Goal: Check status: Check status

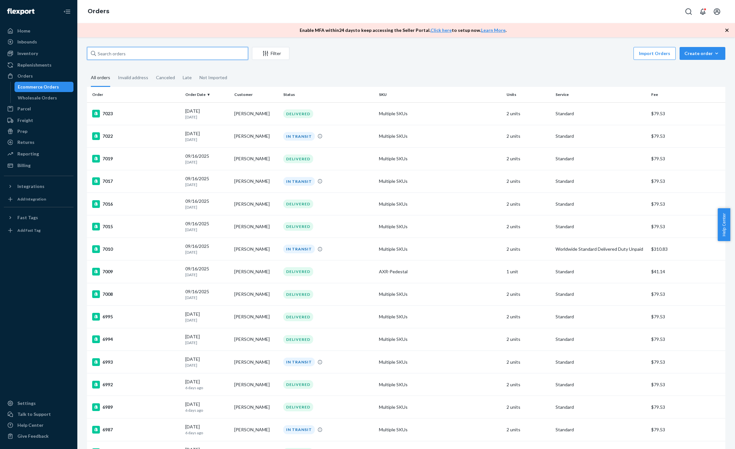
click at [135, 58] on input "text" at bounding box center [167, 53] width 161 height 13
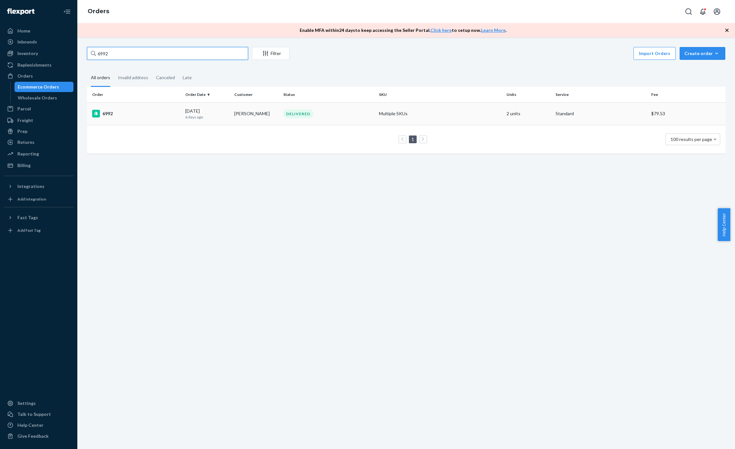
type input "6992"
click at [146, 122] on td "6992" at bounding box center [135, 113] width 96 height 23
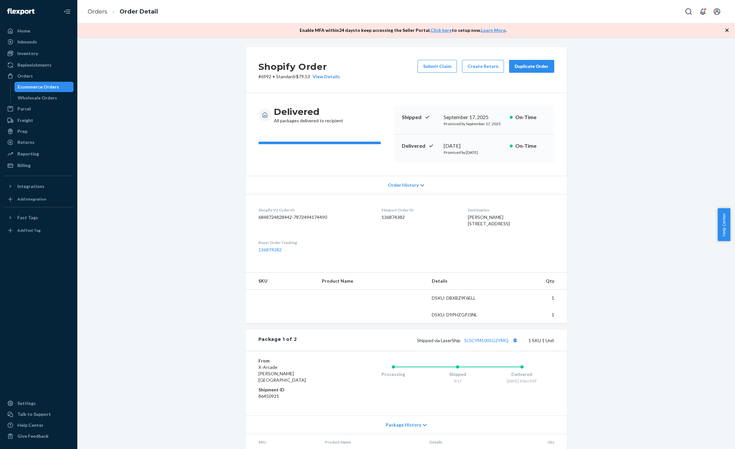
scroll to position [170, 0]
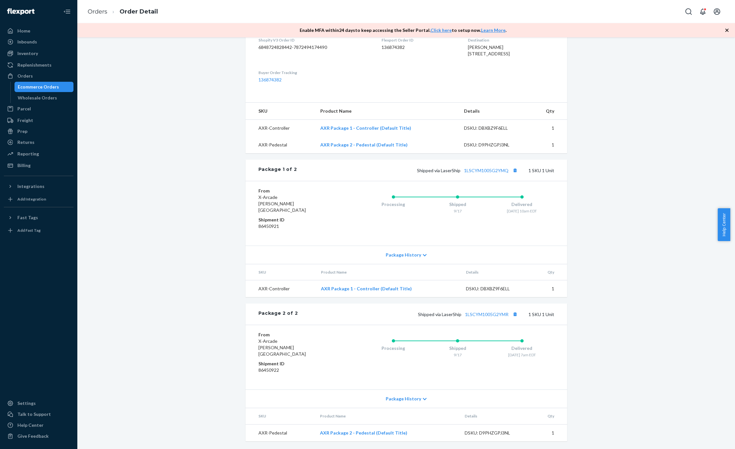
click at [358, 238] on div "Processing Shipped 9/17 Delivered [DATE] 10am EDT" at bounding box center [444, 214] width 219 height 52
click at [488, 175] on div "Shipped via LaserShip 1LSCYM1005G2YMQ 1 SKU 1 Unit" at bounding box center [425, 170] width 257 height 8
click at [480, 173] on link "1LSCYM1005G2YMQ" at bounding box center [486, 170] width 44 height 5
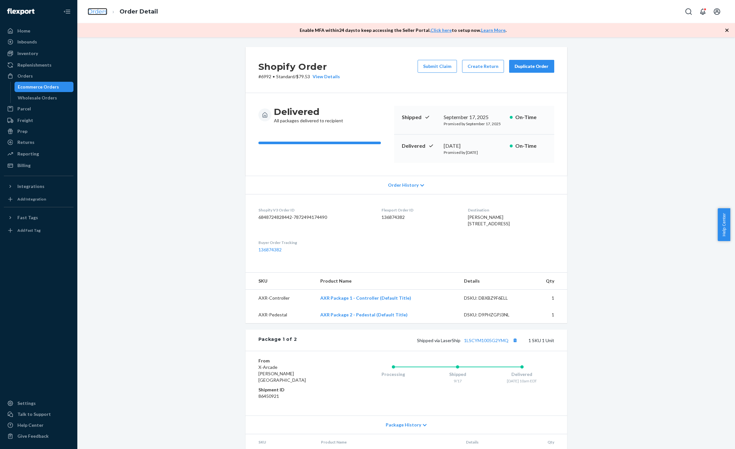
click at [96, 10] on link "Orders" at bounding box center [98, 11] width 20 height 7
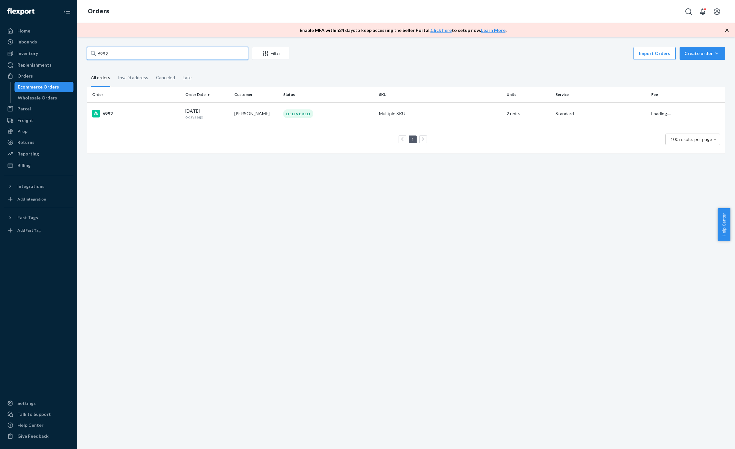
click at [132, 57] on input "6992" at bounding box center [167, 53] width 161 height 13
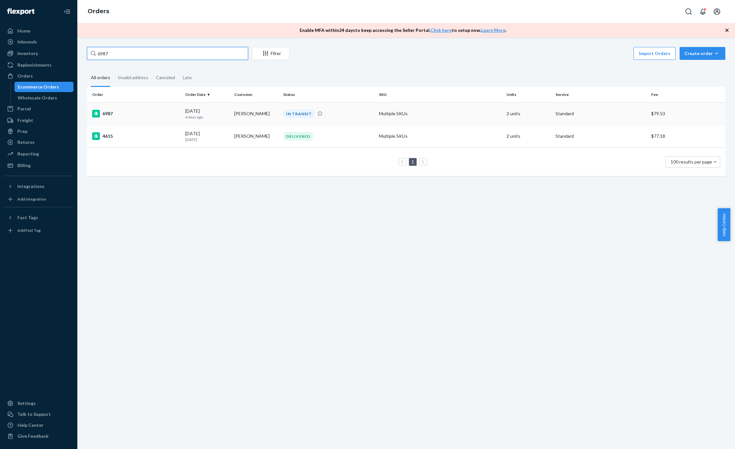
type input "6987"
click at [153, 111] on div "6987" at bounding box center [136, 114] width 88 height 8
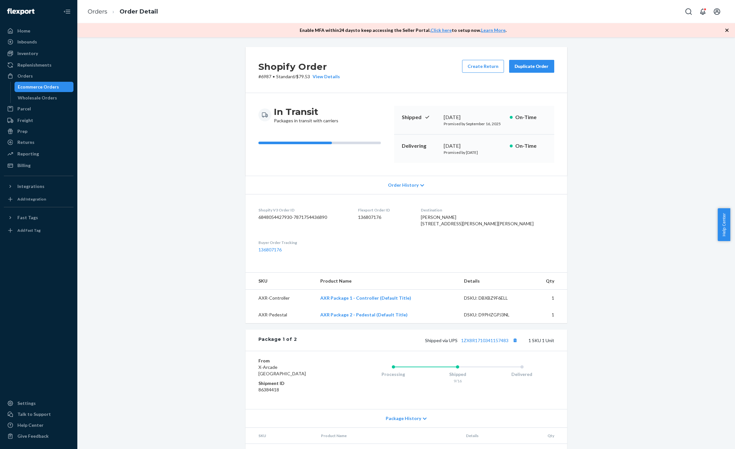
scroll to position [127, 0]
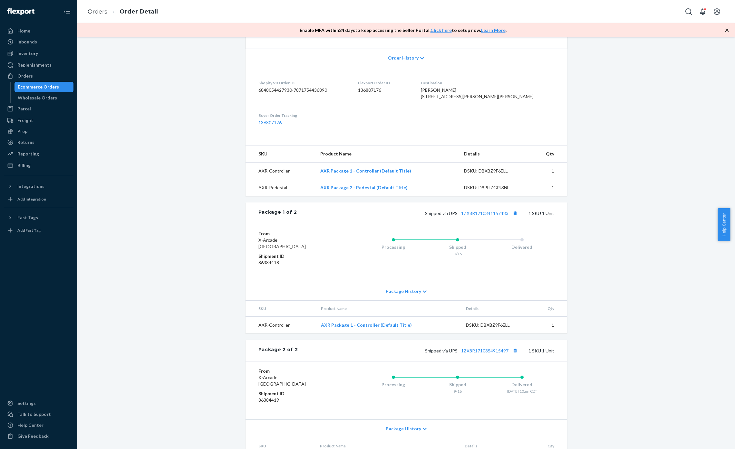
click at [476, 217] on div "Shipped via UPS 1ZX8R1710341157483 1 SKU 1 Unit" at bounding box center [425, 213] width 257 height 8
click at [477, 216] on link "1ZX8R1710341157483" at bounding box center [484, 213] width 47 height 5
click at [41, 412] on div "Talk to Support" at bounding box center [34, 414] width 34 height 6
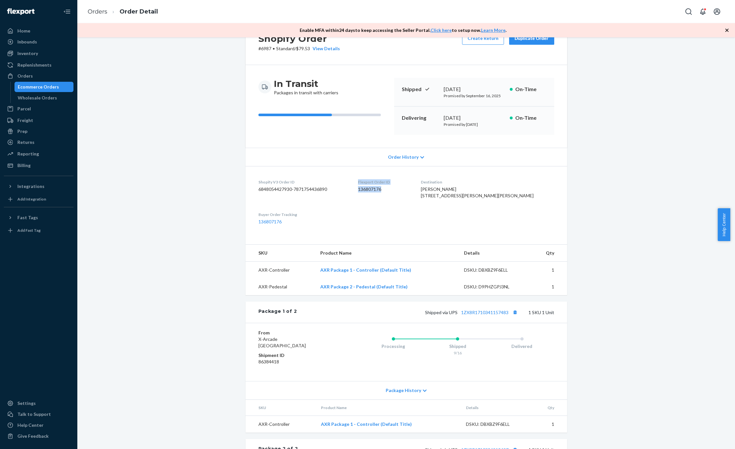
drag, startPoint x: 408, startPoint y: 190, endPoint x: 377, endPoint y: 181, distance: 32.6
click at [377, 181] on div "Flexport Order ID 136807176" at bounding box center [384, 190] width 53 height 22
copy div "Flexport Order ID 136807176"
click at [295, 190] on dd "6848054427930-7871754436890" at bounding box center [302, 189] width 89 height 6
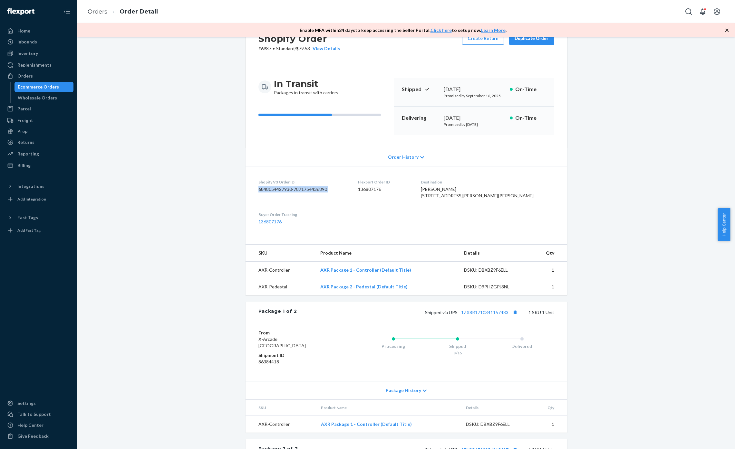
click at [295, 190] on dd "6848054427930-7871754436890" at bounding box center [302, 189] width 89 height 6
copy dd "6848054427930-7871754436890"
